Goal: Transaction & Acquisition: Obtain resource

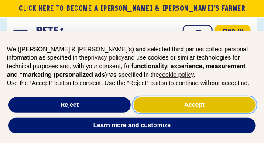
click at [192, 104] on button "Accept" at bounding box center [194, 106] width 122 height 16
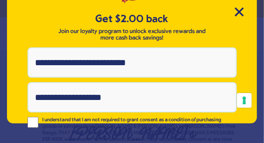
scroll to position [14, 0]
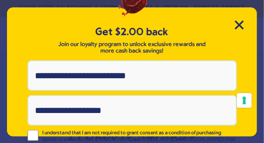
click at [154, 91] on input "Phone Number" at bounding box center [131, 76] width 209 height 31
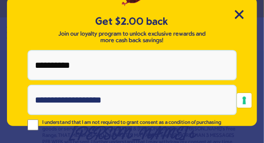
scroll to position [57, 0]
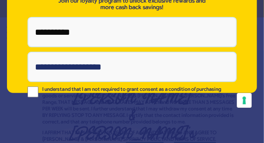
type input "**********"
click at [94, 82] on input "Email Address" at bounding box center [131, 67] width 209 height 31
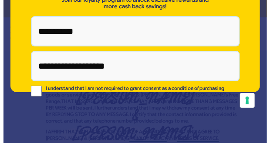
scroll to position [72, 0]
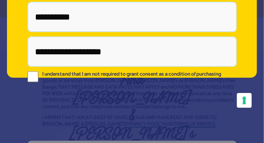
type input "**********"
click at [245, 102] on button "Your consent preferences for tracking technologies" at bounding box center [244, 100] width 15 height 15
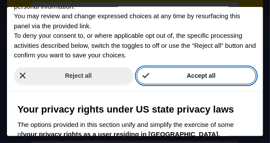
click at [191, 76] on button "Accept all" at bounding box center [196, 76] width 119 height 17
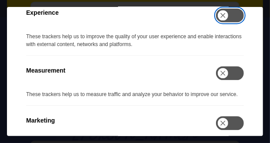
scroll to position [567, 0]
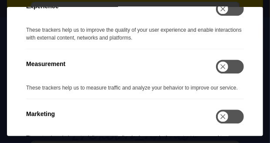
click at [218, 84] on div "Measurement See description" at bounding box center [135, 66] width 218 height 35
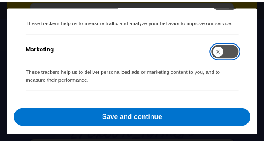
scroll to position [667, 0]
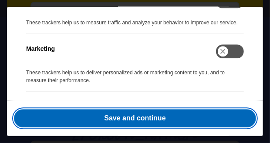
click at [170, 109] on button "Save and continue" at bounding box center [135, 118] width 242 height 18
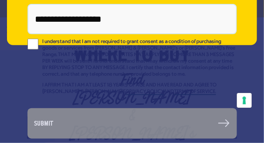
scroll to position [145, 0]
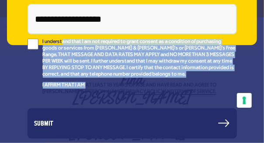
drag, startPoint x: 57, startPoint y: 32, endPoint x: 85, endPoint y: 88, distance: 63.4
click at [85, 88] on div "I understand that I am not required to grant consent as a condition of purchasi…" at bounding box center [140, 69] width 194 height 61
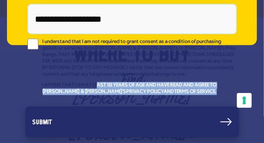
drag, startPoint x: 101, startPoint y: 70, endPoint x: 113, endPoint y: 119, distance: 50.9
click at [113, 119] on div "**********" at bounding box center [131, 54] width 209 height 170
click at [231, 112] on button "Submit" at bounding box center [132, 122] width 214 height 31
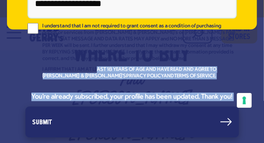
scroll to position [202, 0]
click at [34, 112] on button "Submit" at bounding box center [132, 122] width 214 height 31
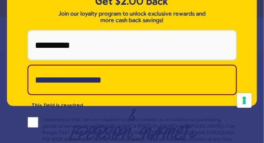
scroll to position [22, 0]
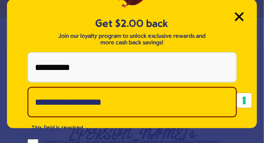
click at [235, 20] on icon "Close Modal" at bounding box center [239, 17] width 8 height 8
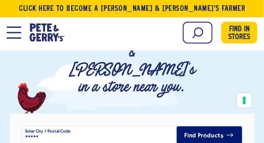
scroll to position [160, 0]
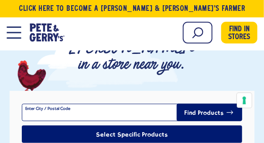
click at [71, 104] on input "filter" at bounding box center [132, 112] width 220 height 17
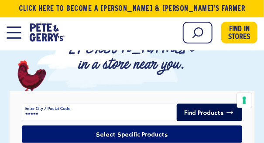
type input "*****"
click at [201, 104] on button "Find Products" at bounding box center [209, 112] width 65 height 17
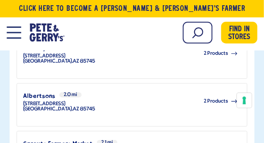
scroll to position [479, 0]
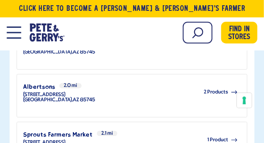
click at [212, 138] on span "1 Product" at bounding box center [217, 140] width 21 height 5
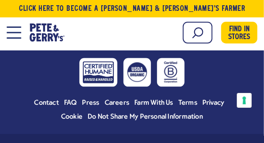
scroll to position [991, 0]
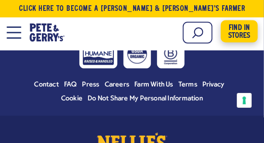
click at [237, 36] on span "Find in Stores" at bounding box center [239, 32] width 22 height 16
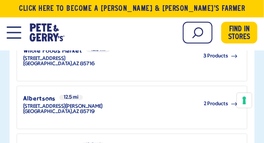
scroll to position [1046, 0]
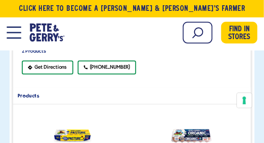
scroll to position [339, 0]
